Goal: Use online tool/utility: Utilize a website feature to perform a specific function

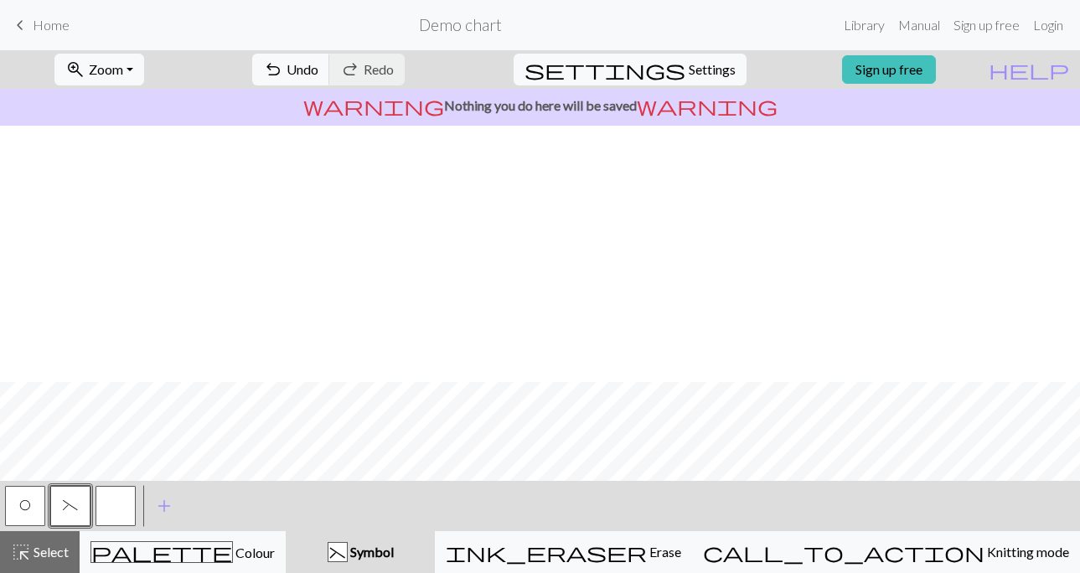
scroll to position [256, 0]
click at [108, 503] on button "button" at bounding box center [116, 506] width 40 height 40
click at [348, 549] on div "button" at bounding box center [338, 552] width 20 height 20
click at [164, 498] on span "add" at bounding box center [164, 505] width 20 height 23
click at [164, 498] on button "button" at bounding box center [161, 506] width 40 height 40
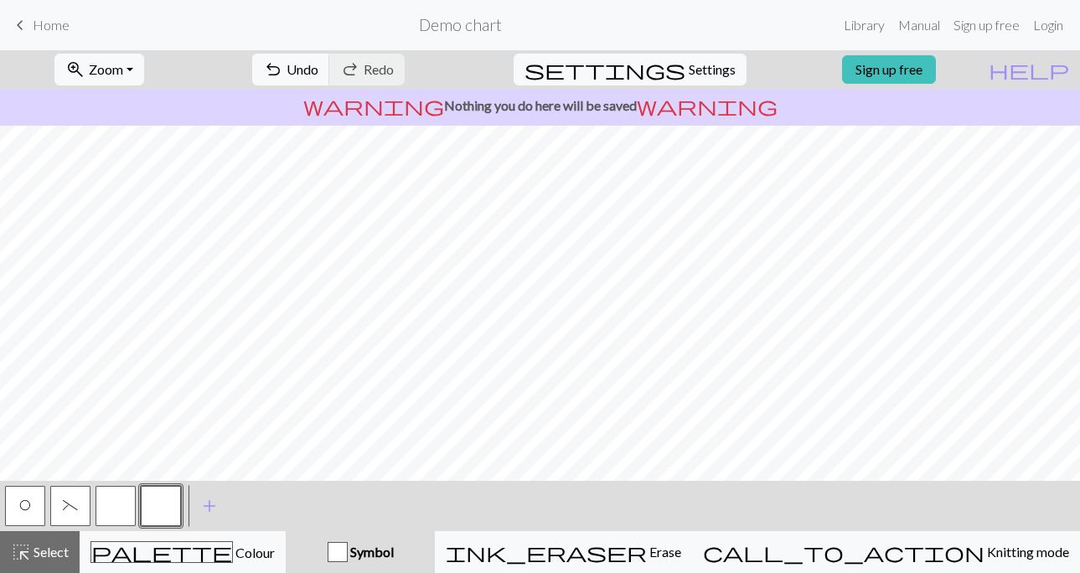
click at [167, 502] on button "button" at bounding box center [161, 506] width 40 height 40
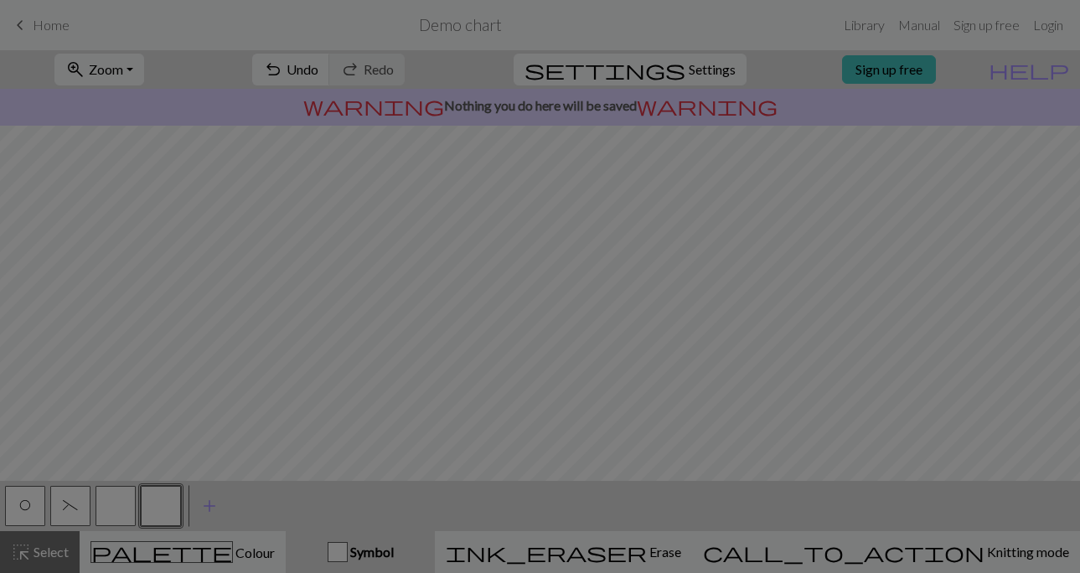
click at [167, 502] on div "Edit symbol Name d f g h j k p s t F H J O P T / | 0 1 2 3 4 5 6 7 8 9 e m n G …" at bounding box center [540, 286] width 1080 height 573
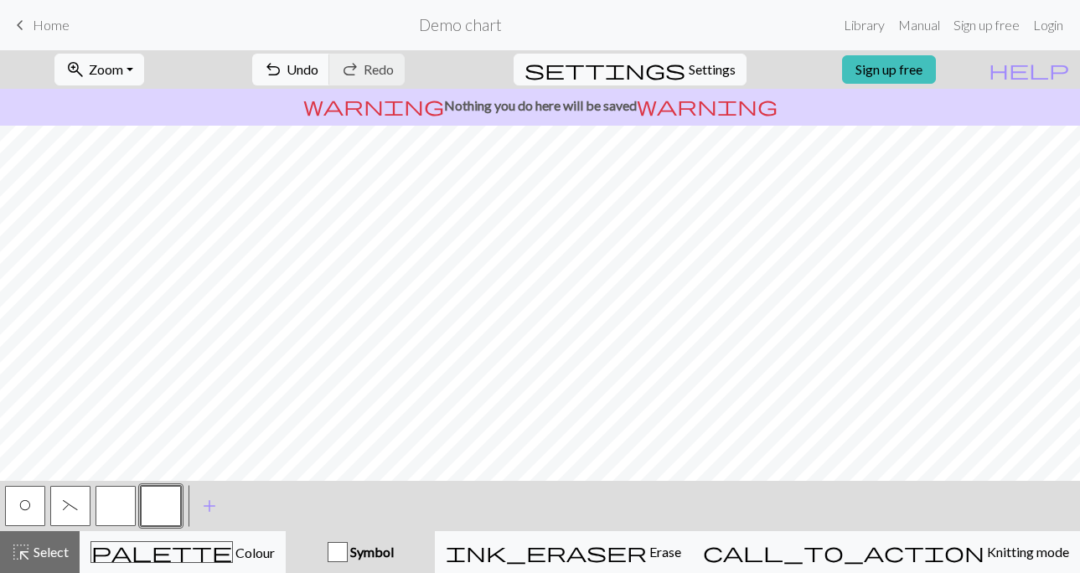
click at [167, 502] on button "button" at bounding box center [161, 506] width 40 height 40
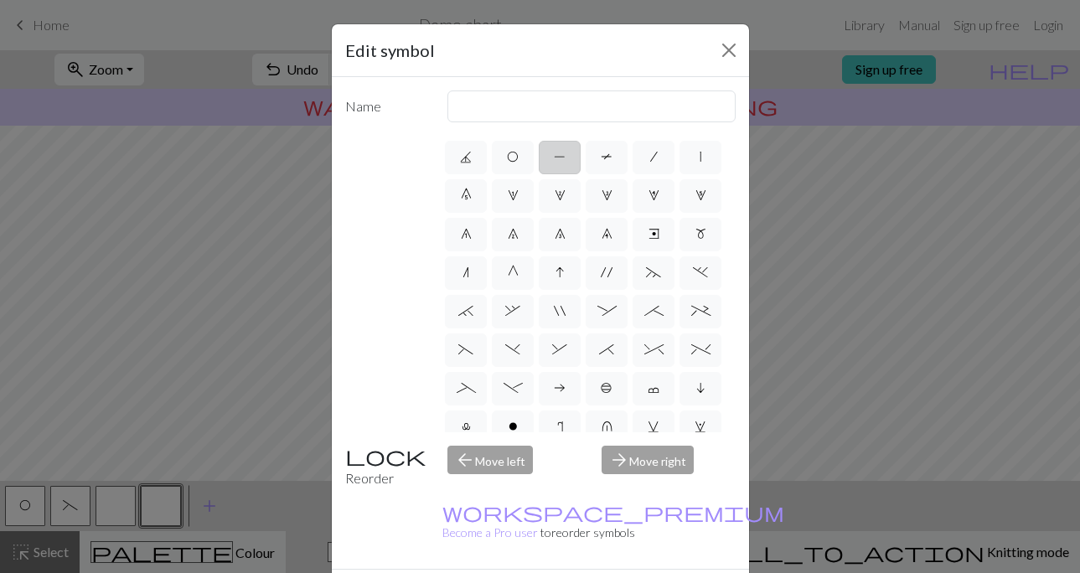
scroll to position [75, 0]
click at [467, 349] on span "(" at bounding box center [465, 348] width 15 height 13
click at [467, 414] on input "(" at bounding box center [463, 419] width 11 height 11
radio input "true"
type input "left part of left 3+ stitch cable, wyif"
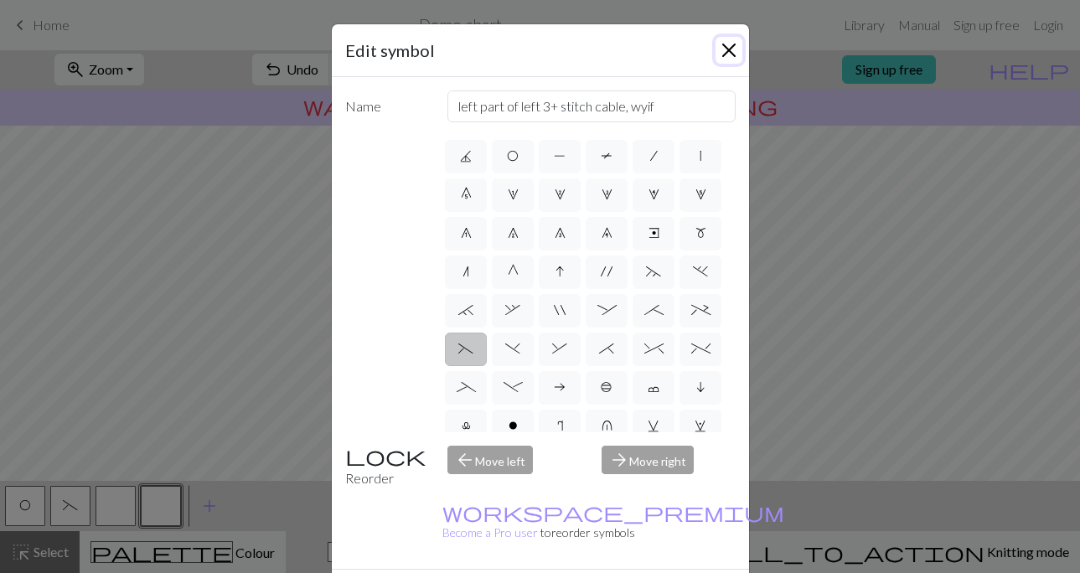
click at [731, 43] on button "Close" at bounding box center [728, 50] width 27 height 27
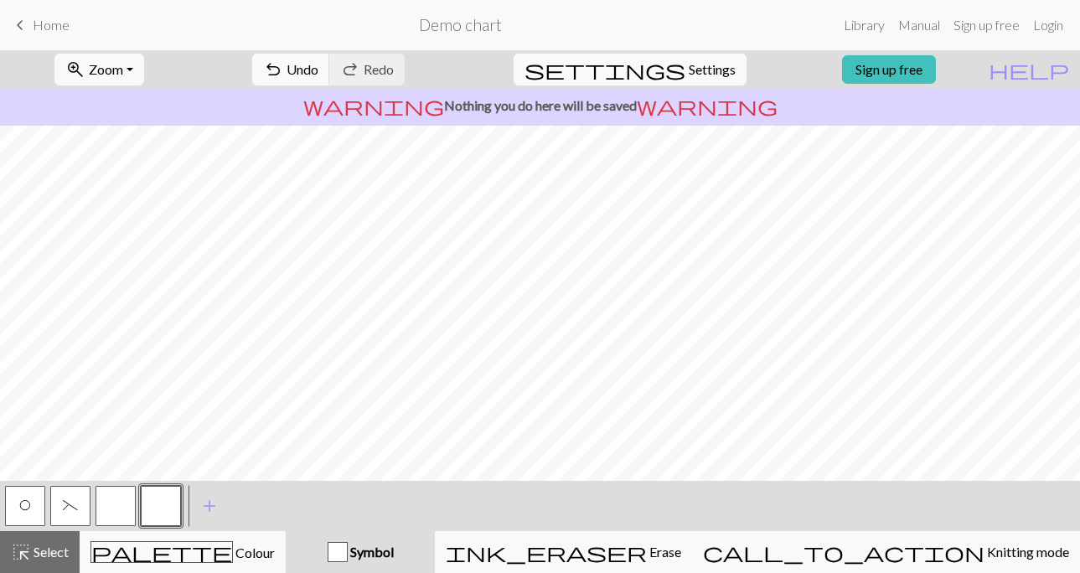
click at [68, 506] on span "(" at bounding box center [70, 504] width 15 height 13
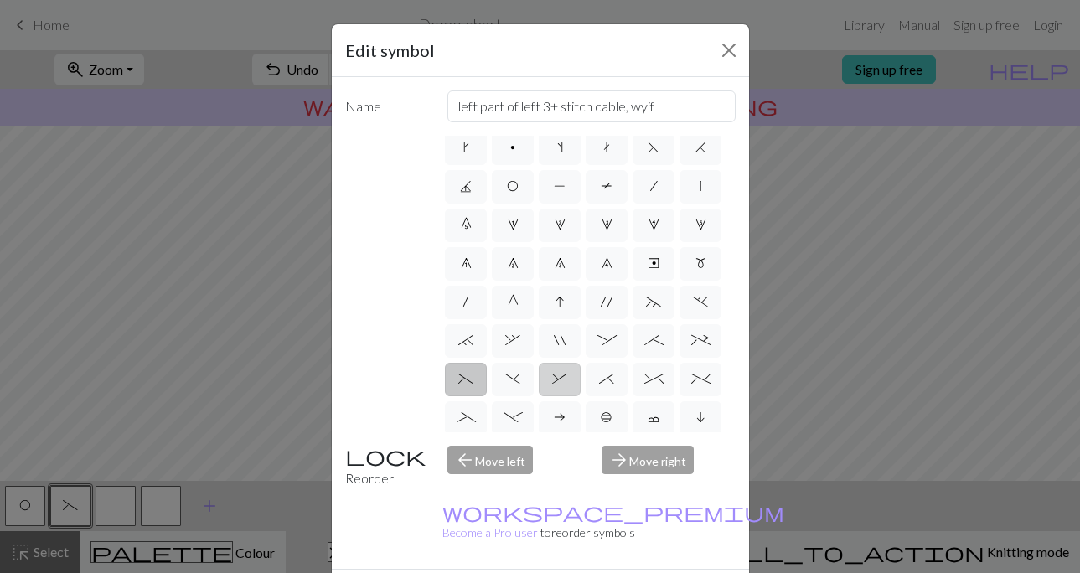
scroll to position [55, 0]
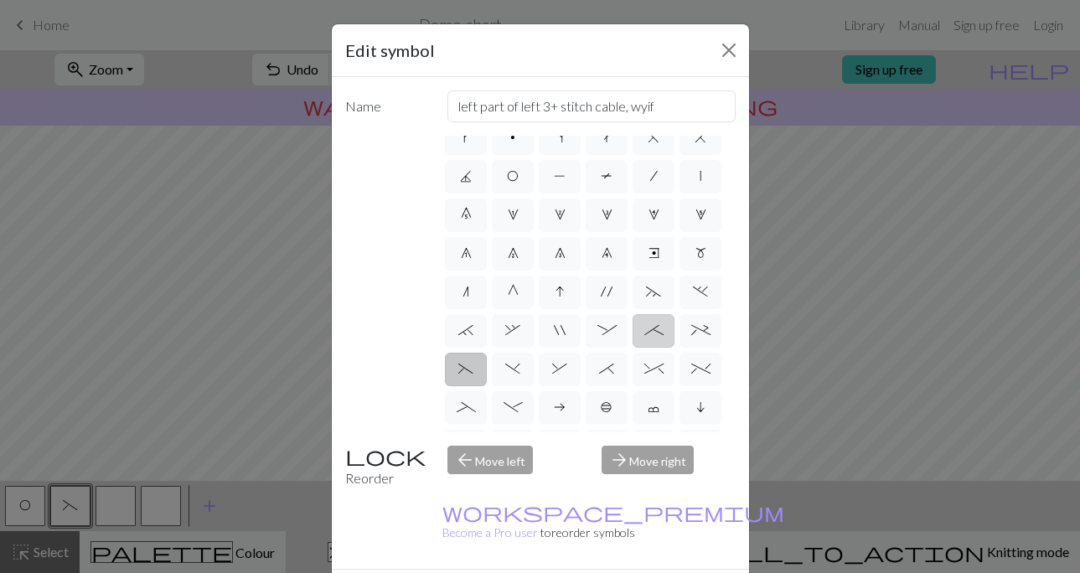
click at [660, 327] on span ";" at bounding box center [653, 329] width 19 height 13
click at [655, 375] on input ";" at bounding box center [649, 380] width 11 height 11
radio input "true"
type input "right part of 4+ stitch cable wyib"
click at [726, 55] on button "Close" at bounding box center [728, 50] width 27 height 27
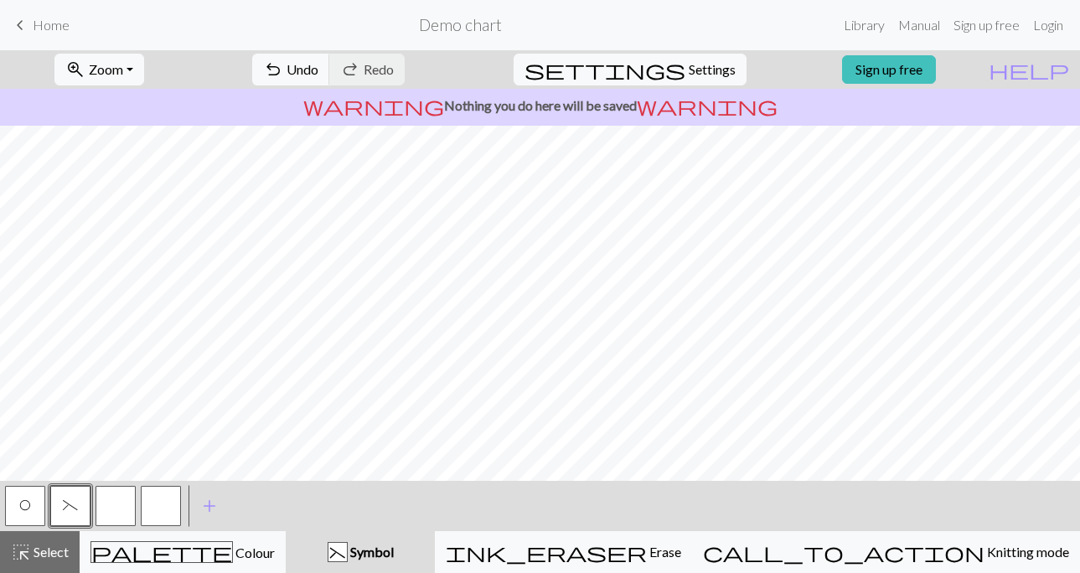
click at [63, 499] on span "(" at bounding box center [70, 504] width 15 height 13
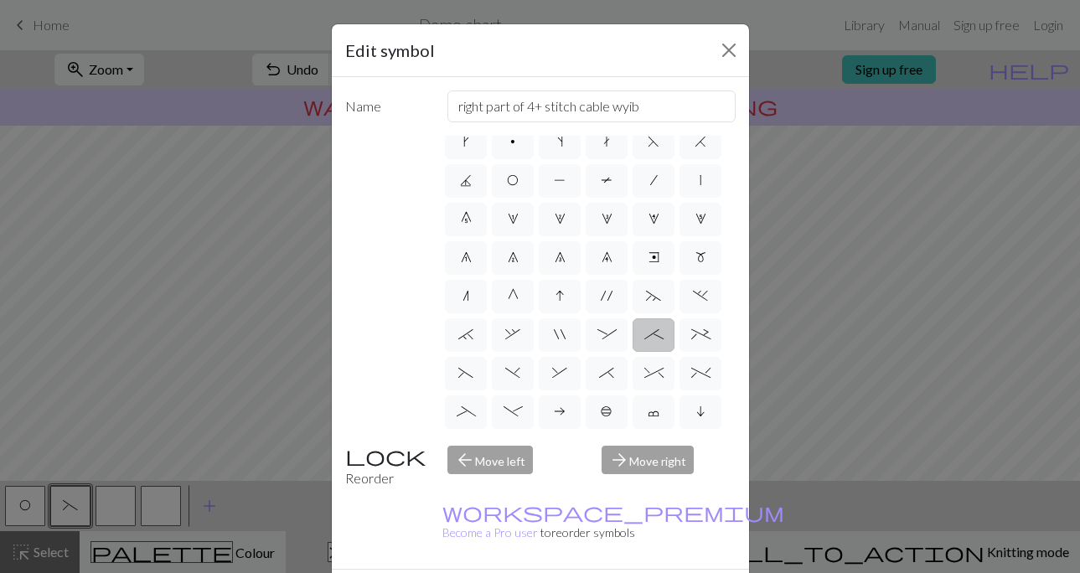
scroll to position [53, 0]
click at [463, 373] on span "(" at bounding box center [465, 370] width 15 height 13
click at [463, 414] on input "(" at bounding box center [463, 419] width 11 height 11
radio input "true"
type input "left part of left 3+ stitch cable, wyif"
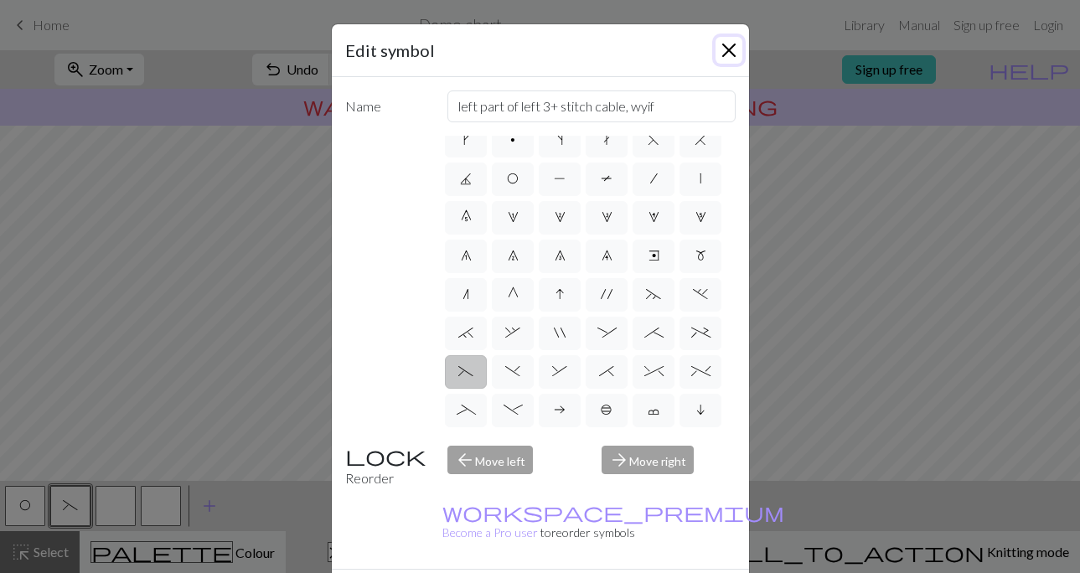
click at [729, 51] on button "Close" at bounding box center [728, 50] width 27 height 27
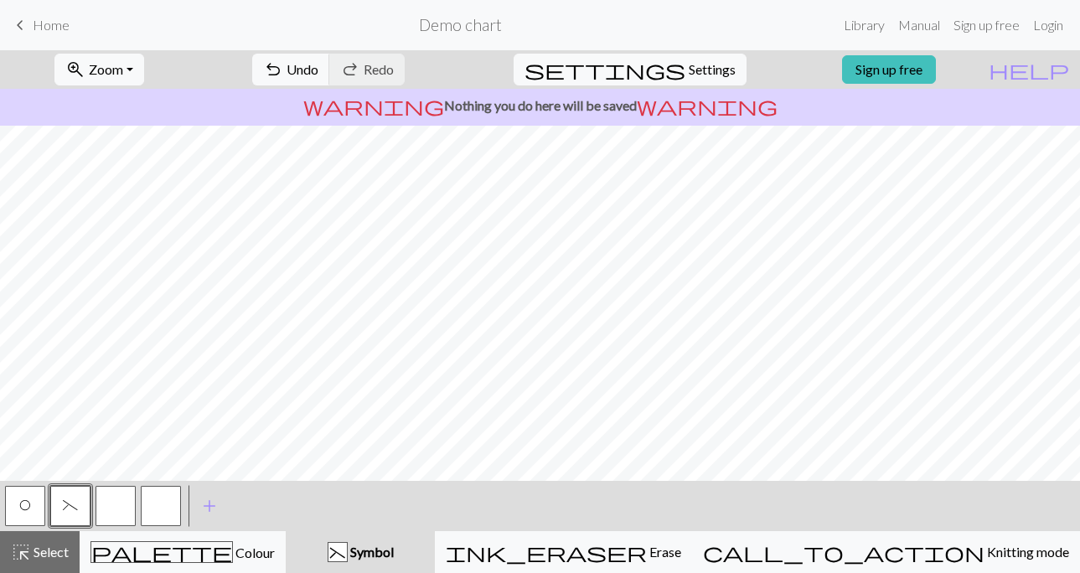
click at [71, 509] on span "(" at bounding box center [70, 504] width 15 height 13
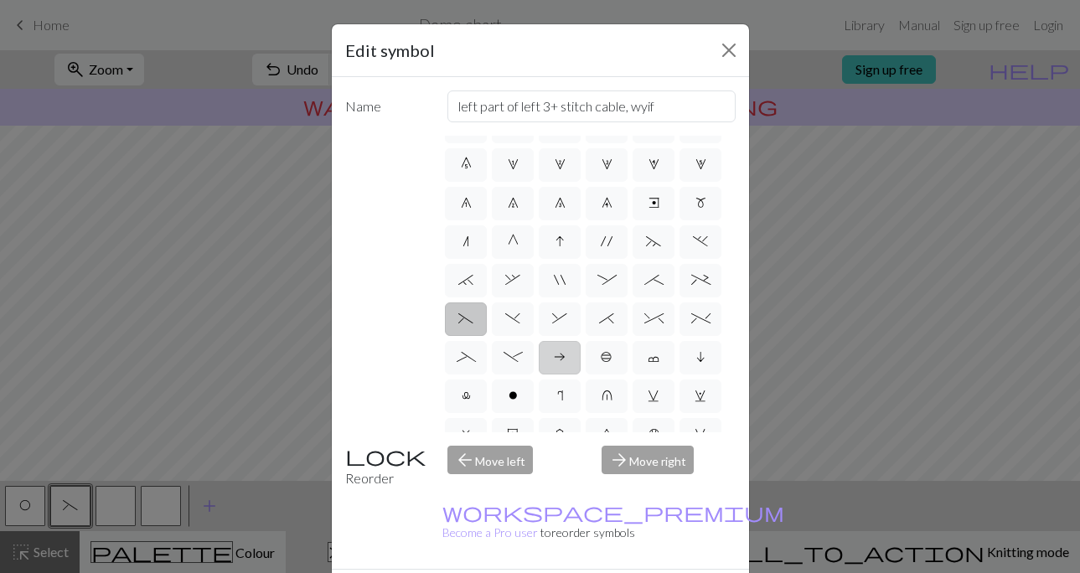
scroll to position [112, 0]
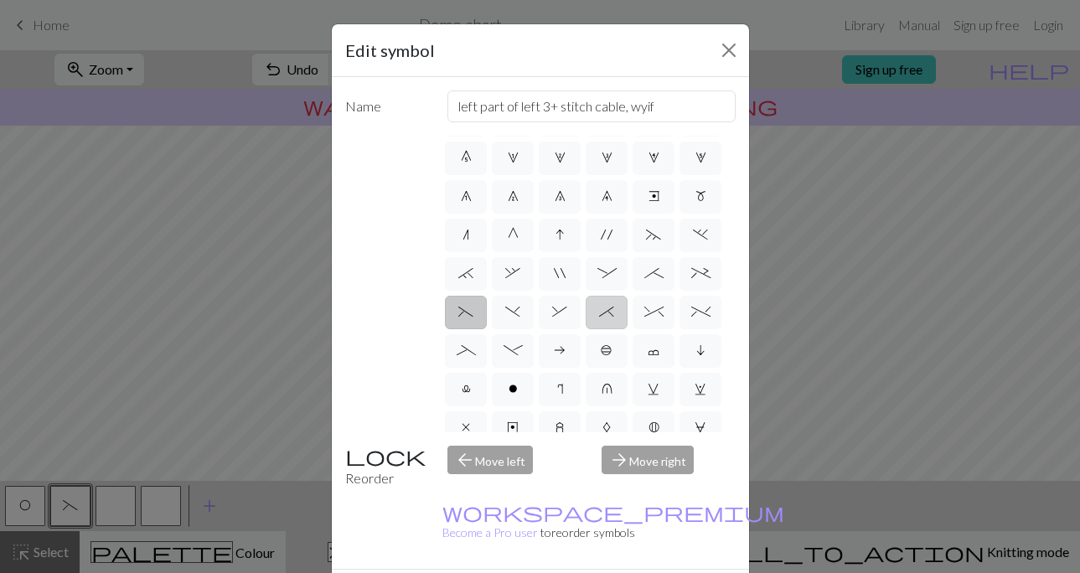
click at [609, 322] on label "*" at bounding box center [607, 313] width 42 height 34
click at [609, 414] on input "*" at bounding box center [604, 419] width 11 height 11
radio input "true"
type input "right part of right 3+ stitch cable, wyib"
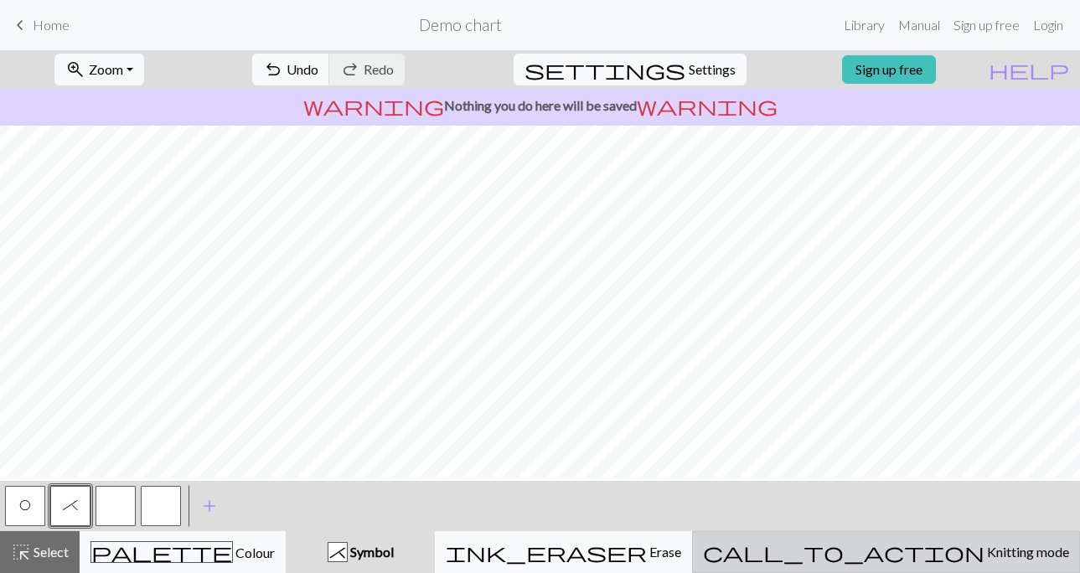
scroll to position [222, 0]
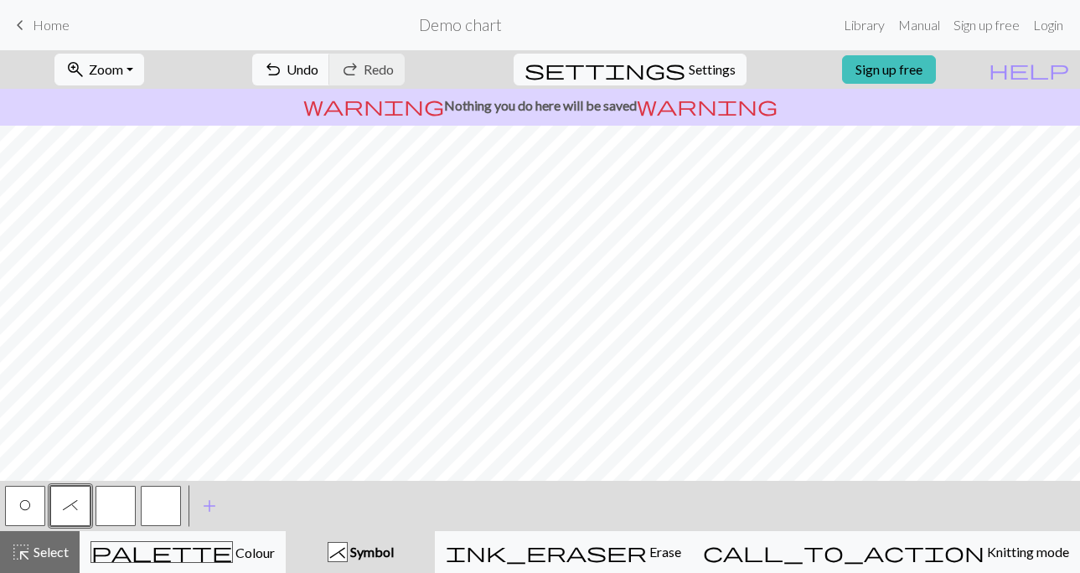
click at [158, 501] on button "button" at bounding box center [161, 506] width 40 height 40
click at [65, 512] on span "*" at bounding box center [70, 504] width 15 height 13
click at [22, 498] on span "O" at bounding box center [25, 504] width 12 height 13
click at [67, 511] on span "*" at bounding box center [70, 504] width 15 height 13
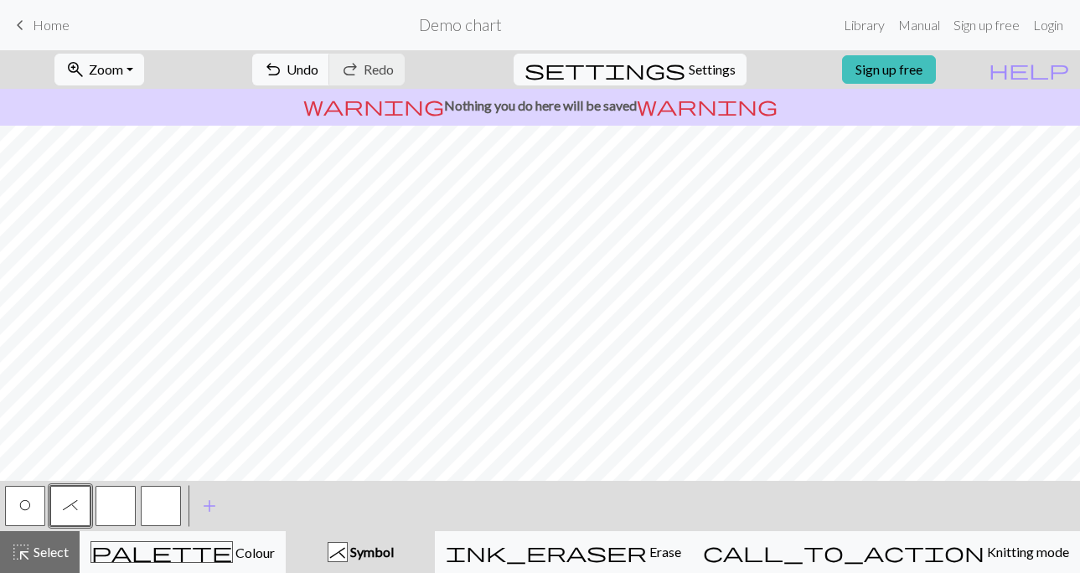
click at [22, 504] on span "O" at bounding box center [25, 504] width 12 height 13
click at [125, 499] on button "button" at bounding box center [116, 506] width 40 height 40
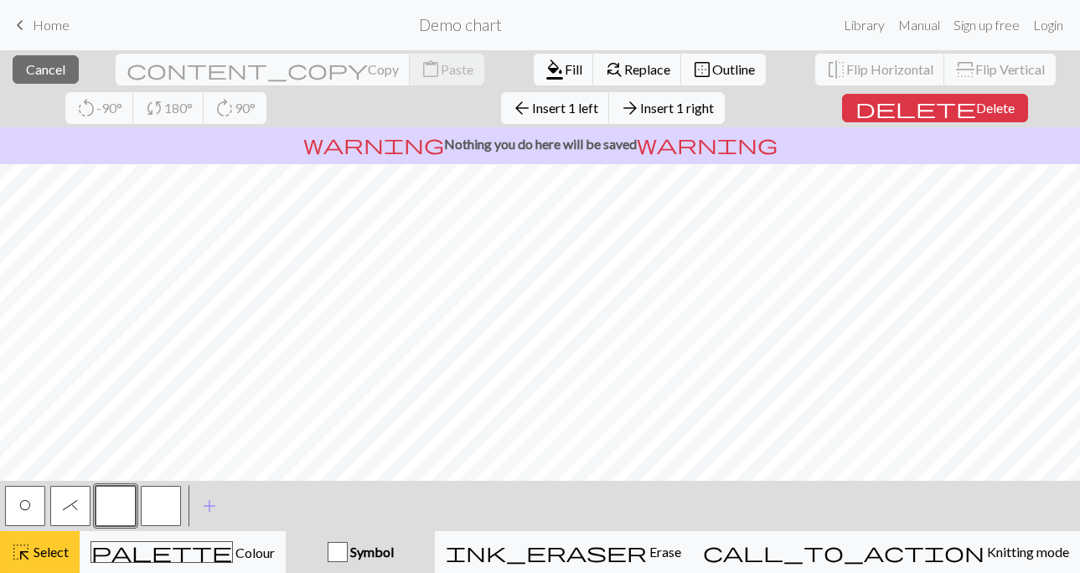
click at [41, 555] on span "Select" at bounding box center [50, 552] width 38 height 16
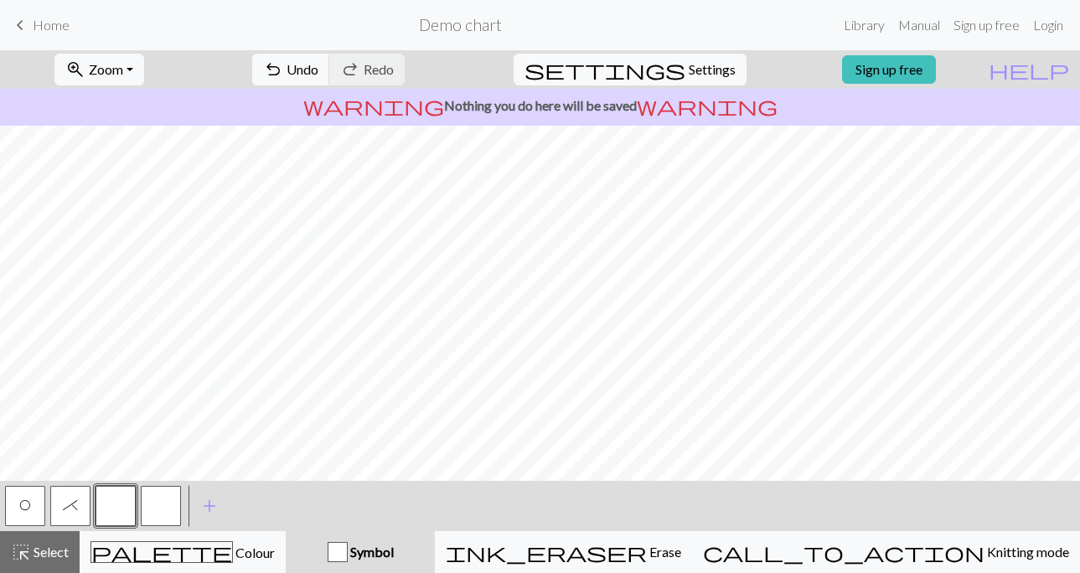
scroll to position [66, 0]
